Goal: Information Seeking & Learning: Learn about a topic

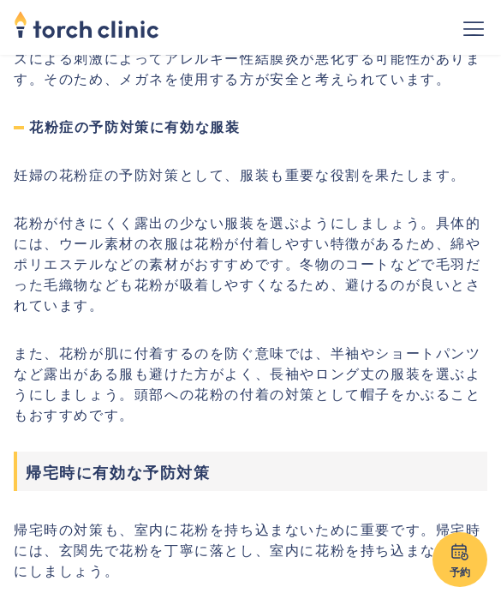
scroll to position [4193, 0]
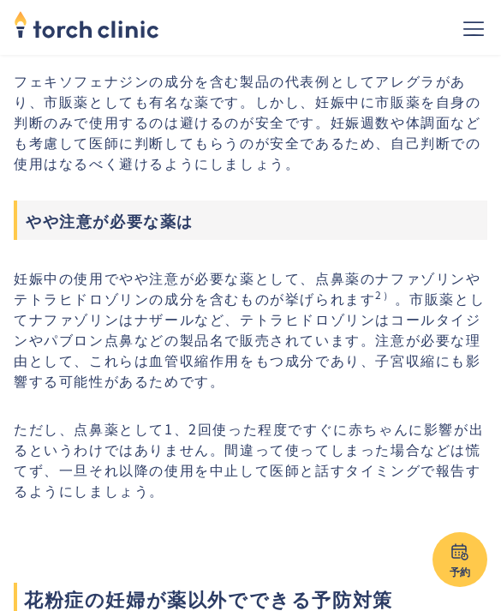
scroll to position [2647, 0]
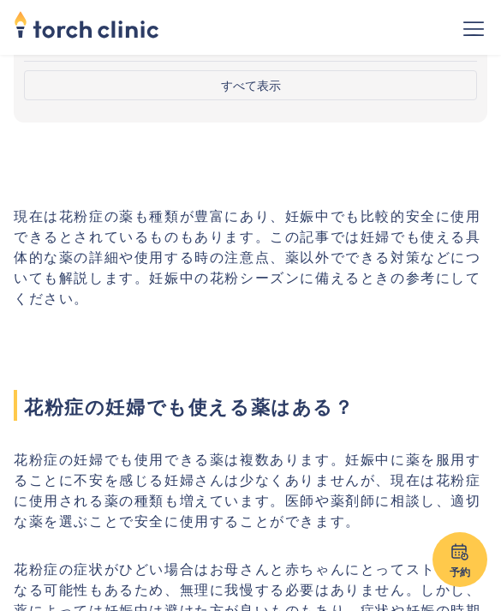
scroll to position [358, 0]
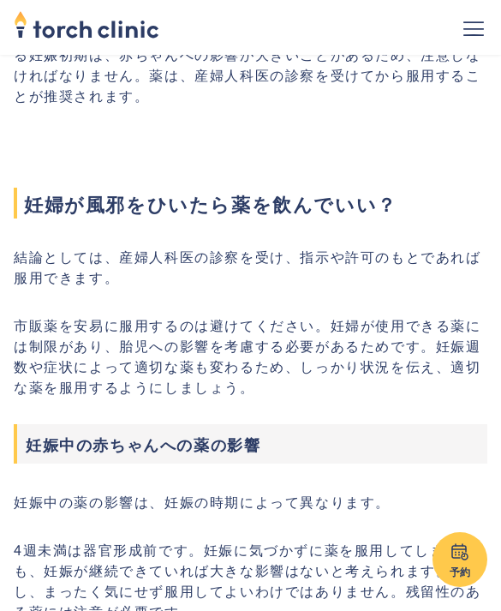
scroll to position [498, 0]
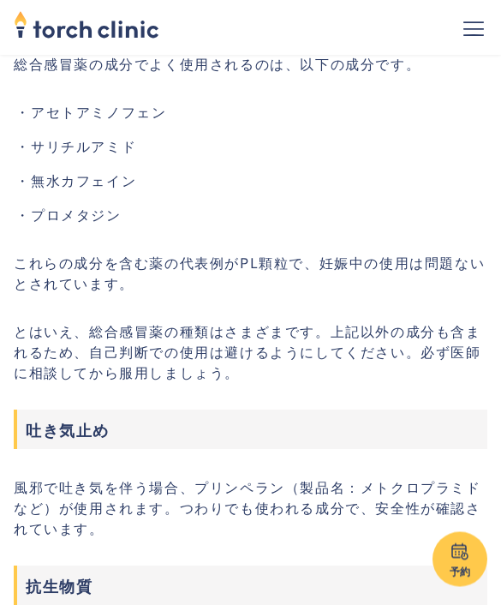
scroll to position [3658, 0]
